Goal: Register for event/course

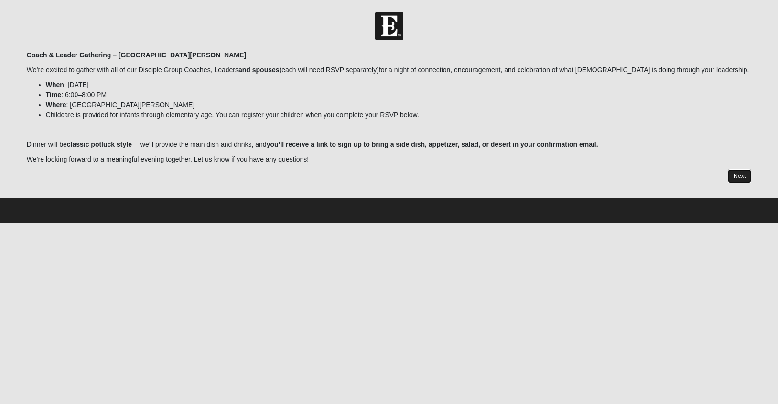
click at [740, 181] on link "Next" at bounding box center [739, 176] width 23 height 14
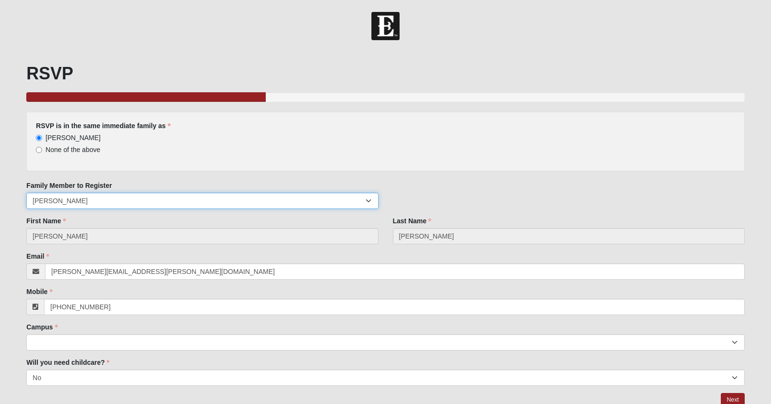
click at [110, 202] on select "[PERSON_NAME] [PERSON_NAME] [PERSON_NAME] [PERSON_NAME]" at bounding box center [202, 201] width 352 height 16
select select "203364"
click at [26, 193] on select "[PERSON_NAME] [PERSON_NAME] [PERSON_NAME] [PERSON_NAME]" at bounding box center [202, 201] width 352 height 16
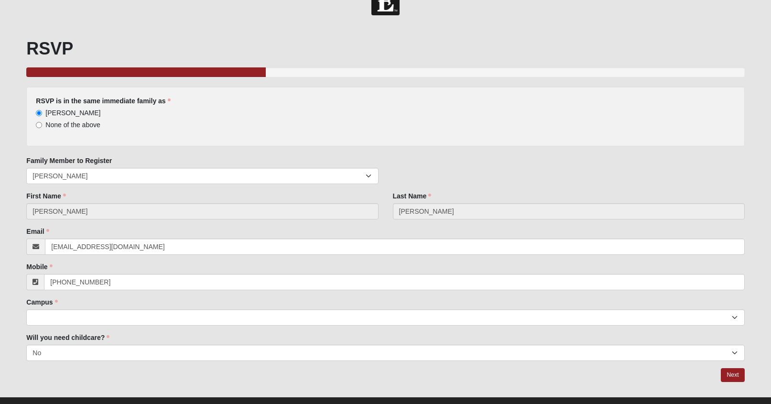
scroll to position [26, 0]
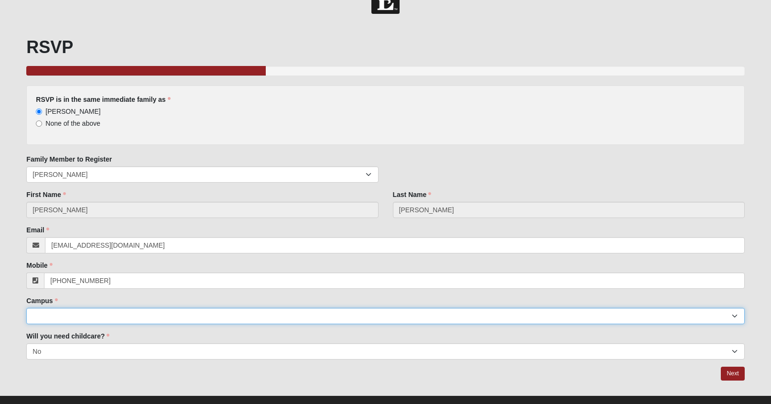
click at [195, 316] on select "Arlington Baymeadows Eleven22 Online [PERSON_NAME][GEOGRAPHIC_DATA] Jesup [GEOG…" at bounding box center [385, 316] width 718 height 16
select select "11"
click at [26, 308] on select "Arlington Baymeadows Eleven22 Online [PERSON_NAME][GEOGRAPHIC_DATA] Jesup [GEOG…" at bounding box center [385, 316] width 718 height 16
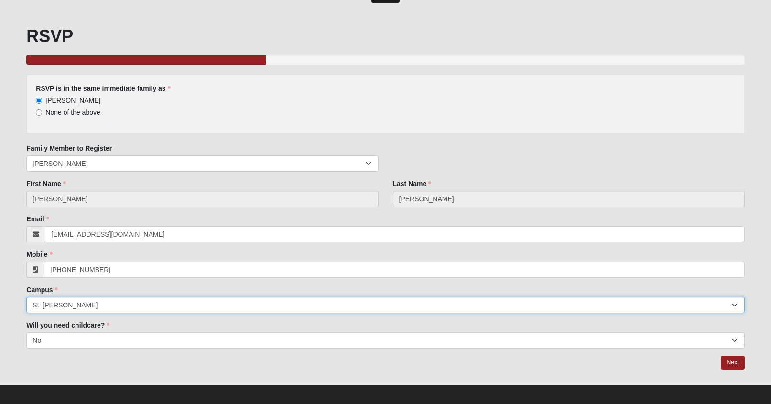
scroll to position [43, 0]
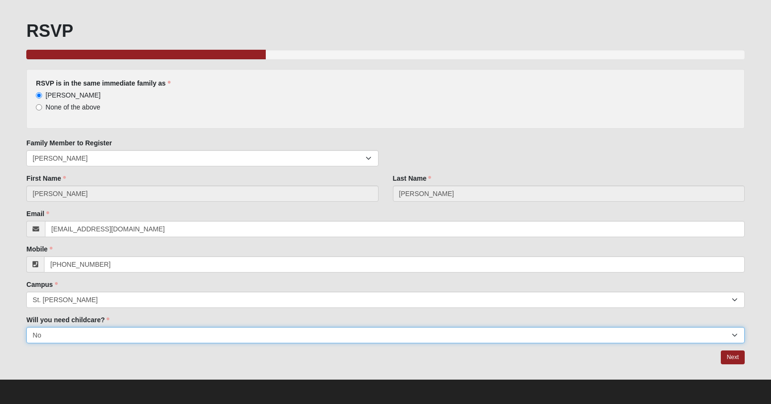
click at [230, 334] on select "Yes No" at bounding box center [385, 335] width 718 height 16
select select "Yes"
click at [26, 327] on select "Yes No" at bounding box center [385, 335] width 718 height 16
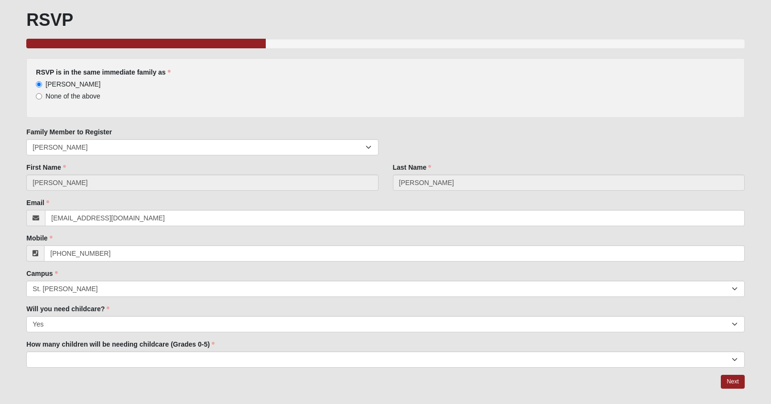
scroll to position [78, 0]
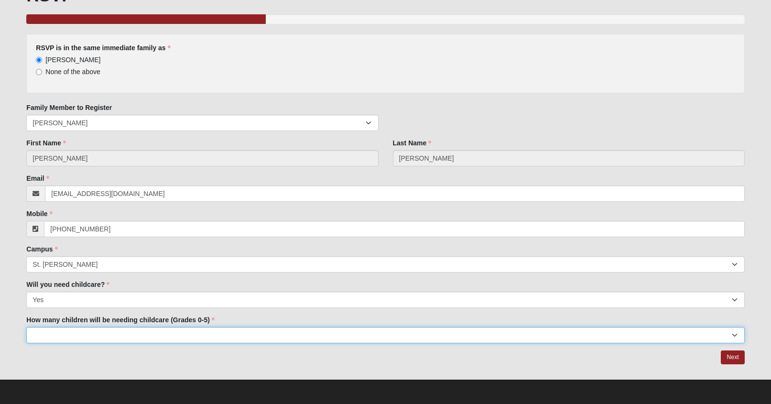
click at [234, 330] on select "1 2 3 4 5" at bounding box center [385, 335] width 718 height 16
select select "2"
click at [26, 327] on select "1 2 3 4 5" at bounding box center [385, 335] width 718 height 16
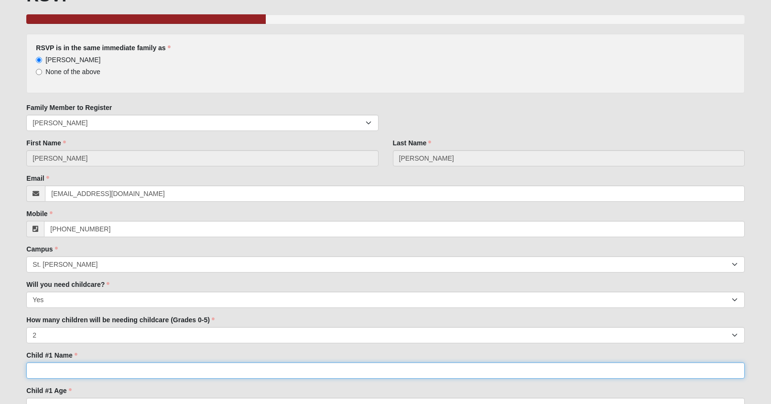
click at [201, 373] on input "Child #1 Name" at bounding box center [385, 370] width 718 height 16
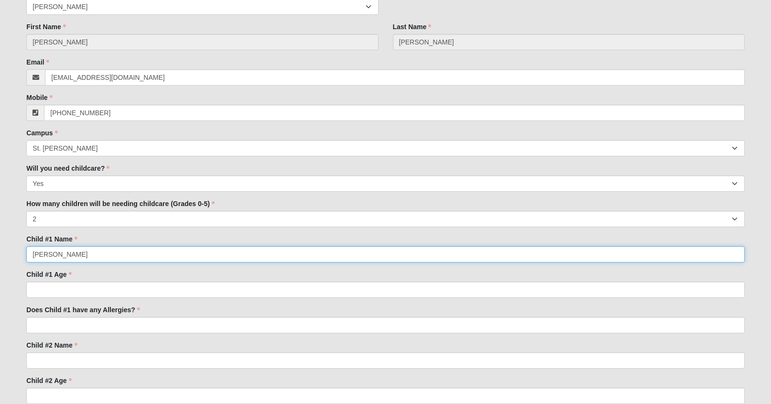
scroll to position [194, 0]
type input "[PERSON_NAME]"
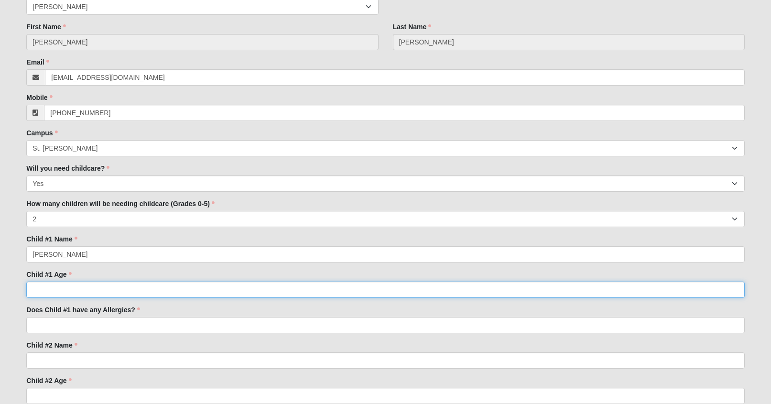
click at [136, 293] on input "Child #1 Age" at bounding box center [385, 290] width 718 height 16
type input "9"
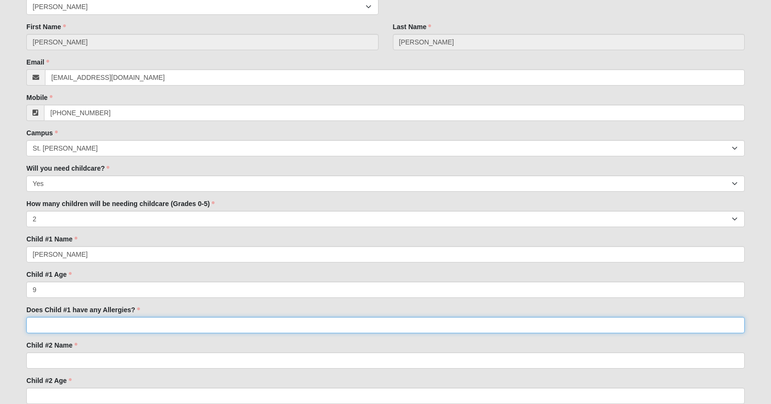
click at [124, 321] on input "Does Child #1 have any Allergies?" at bounding box center [385, 325] width 718 height 16
type input "no"
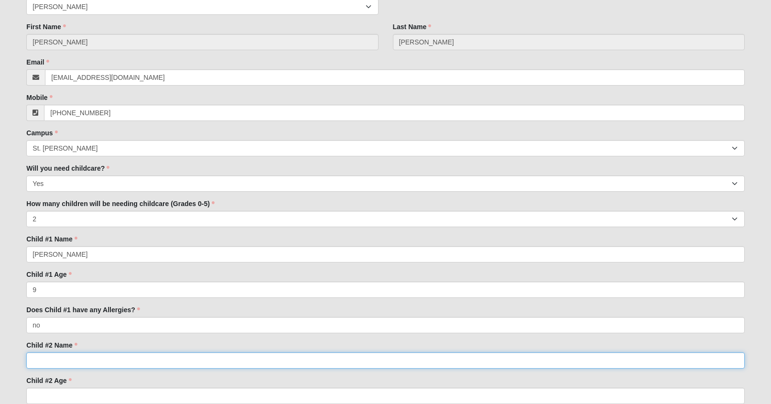
click at [122, 355] on input "Child #2 Name" at bounding box center [385, 360] width 718 height 16
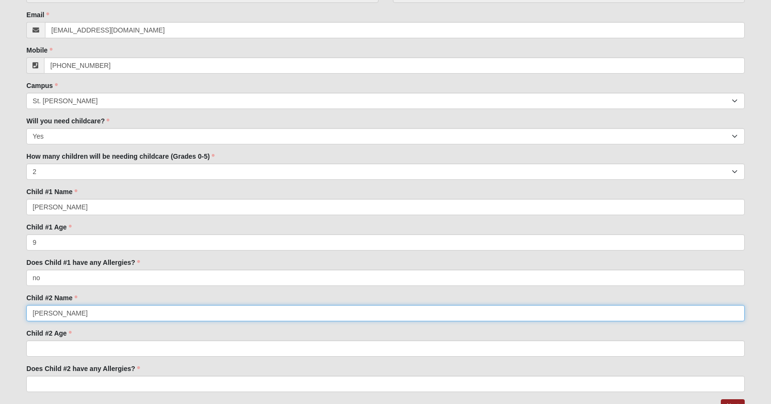
scroll to position [274, 0]
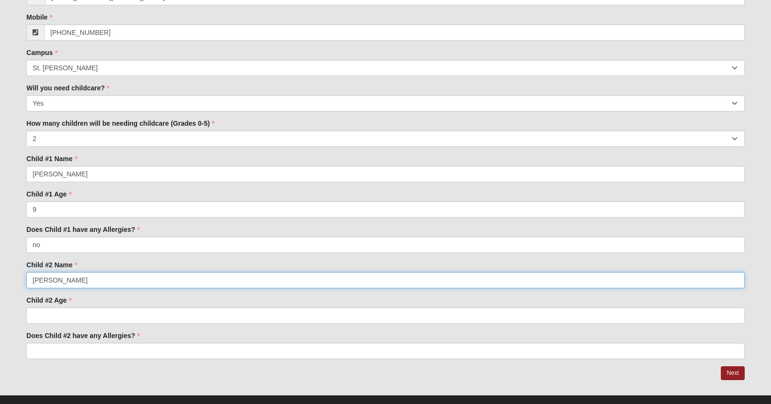
type input "[PERSON_NAME]"
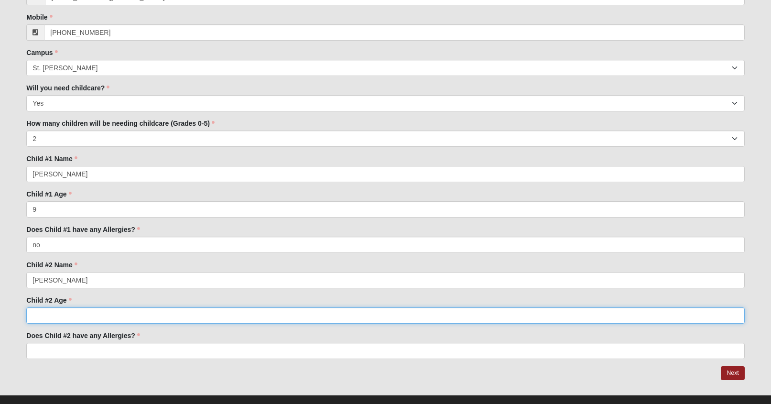
click at [83, 317] on input "Child #2 Age" at bounding box center [385, 315] width 718 height 16
type input "7"
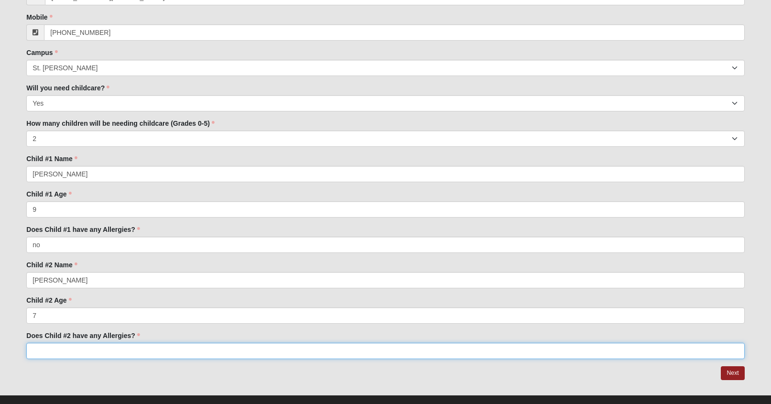
click at [81, 348] on input "Does Child #2 have any Allergies?" at bounding box center [385, 351] width 718 height 16
type input "no"
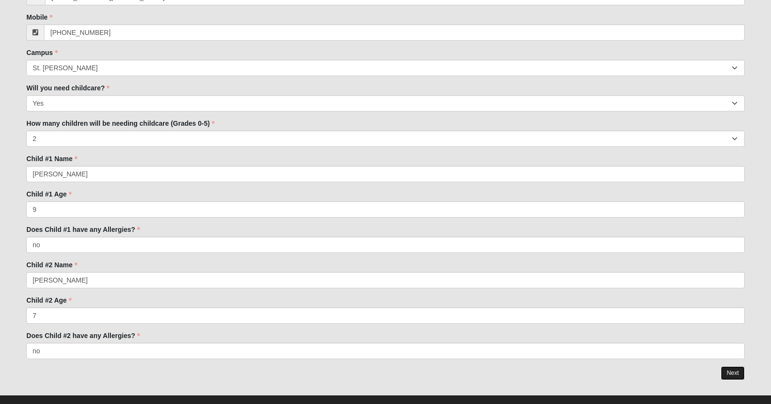
click at [731, 375] on link "Next" at bounding box center [732, 373] width 23 height 14
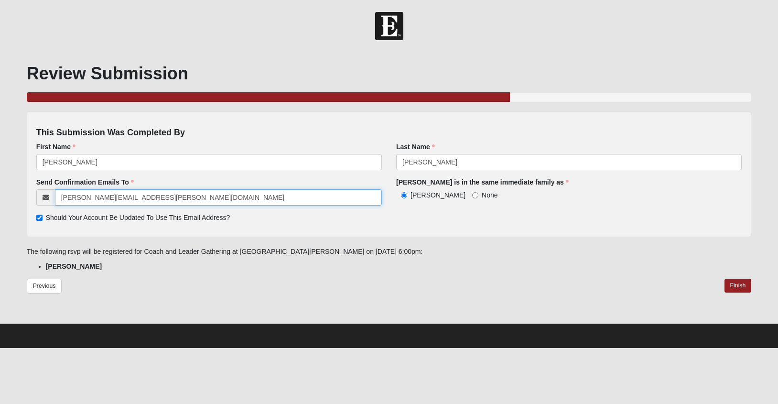
click at [230, 203] on input "[PERSON_NAME][EMAIL_ADDRESS][PERSON_NAME][DOMAIN_NAME]" at bounding box center [218, 197] width 327 height 16
click at [230, 202] on input "[PERSON_NAME][EMAIL_ADDRESS][PERSON_NAME][DOMAIN_NAME]" at bounding box center [218, 197] width 327 height 16
type input "[EMAIL_ADDRESS][DOMAIN_NAME]"
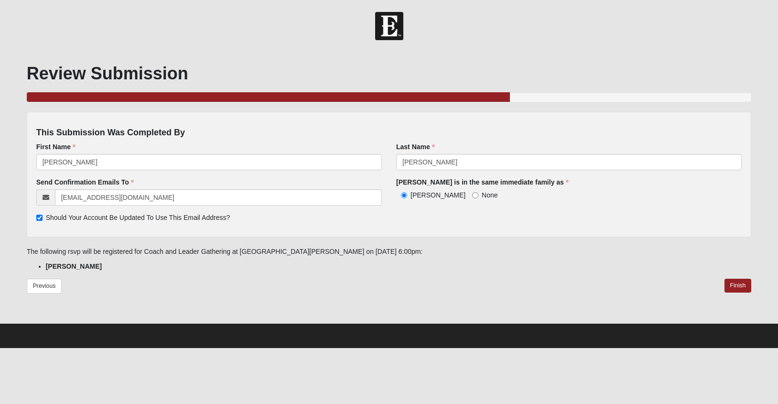
click at [159, 216] on span "Should Your Account Be Updated To Use This Email Address?" at bounding box center [138, 218] width 185 height 8
click at [43, 216] on input "Should Your Account Be Updated To Use This Email Address?" at bounding box center [39, 218] width 6 height 6
checkbox input "false"
click at [731, 289] on link "Finish" at bounding box center [738, 286] width 27 height 14
